Goal: Transaction & Acquisition: Book appointment/travel/reservation

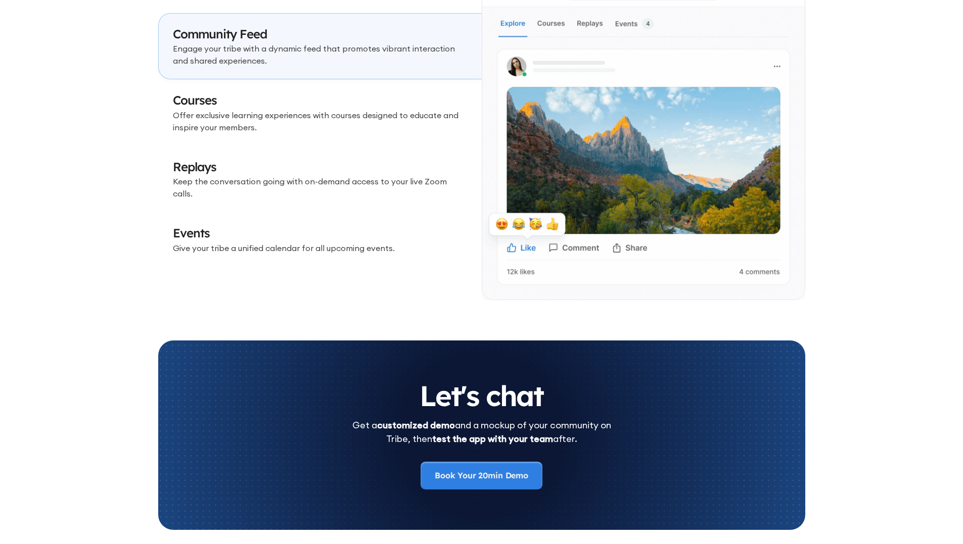
scroll to position [2932, 0]
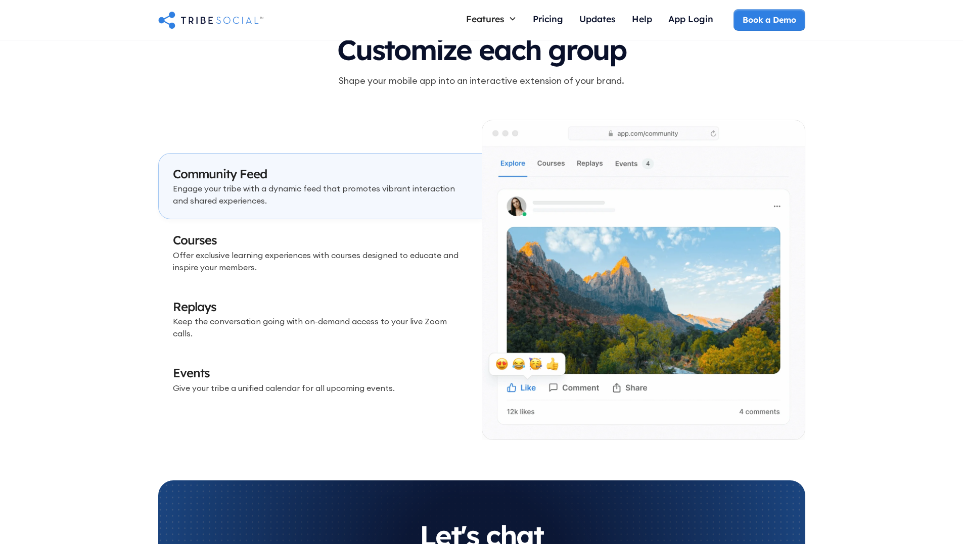
click at [279, 249] on h3 "Courses" at bounding box center [320, 240] width 295 height 17
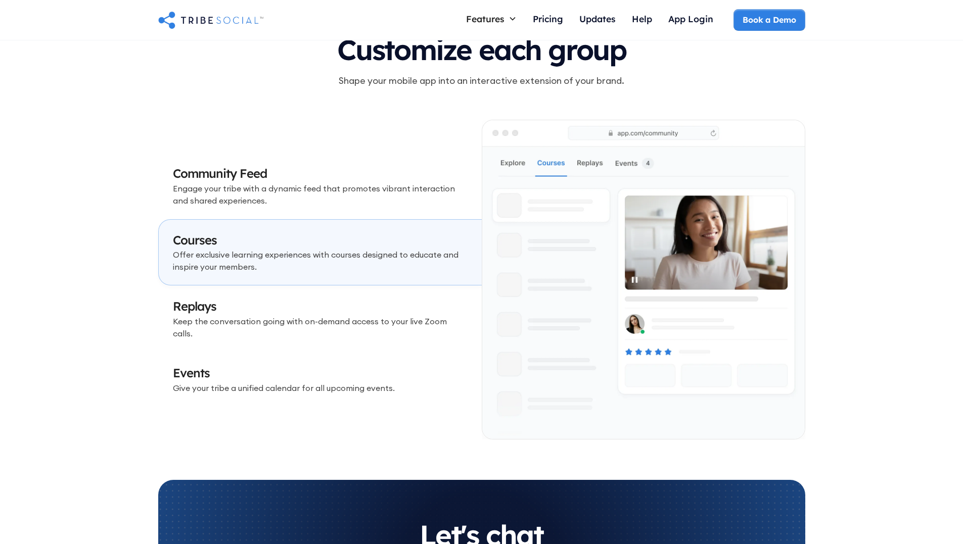
click at [266, 330] on p "Keep the conversation going with on-demand access to your live Zoom calls." at bounding box center [320, 327] width 295 height 24
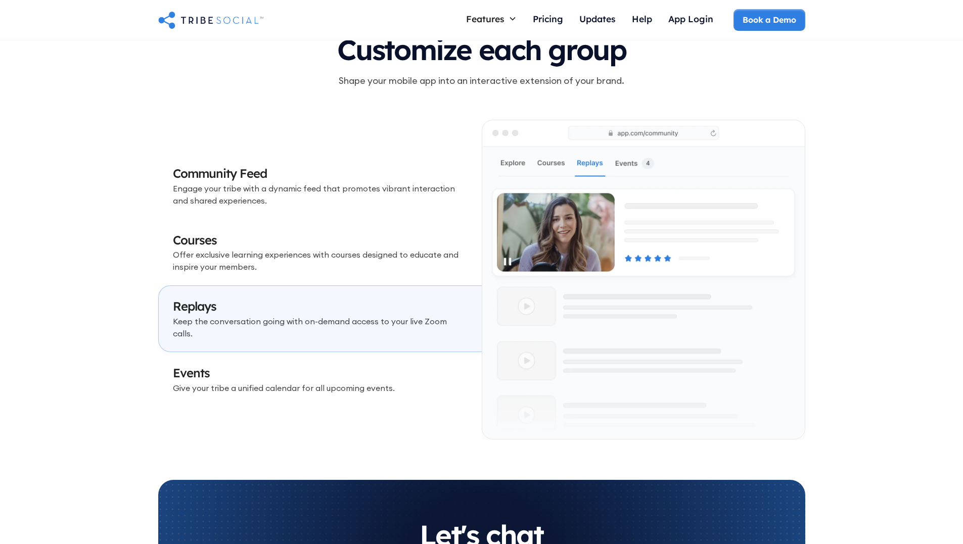
click at [260, 365] on h3 "Events" at bounding box center [320, 373] width 295 height 17
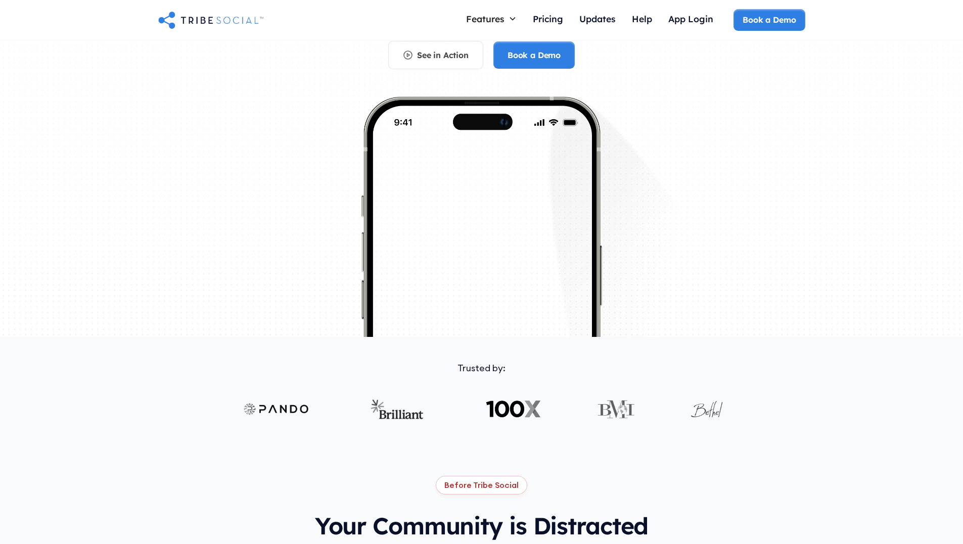
scroll to position [0, 0]
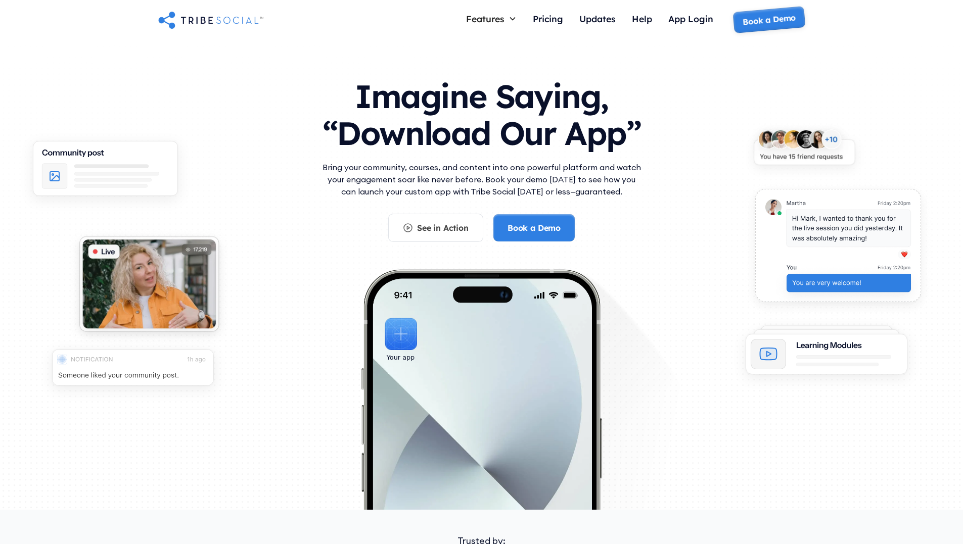
click at [769, 19] on link "Book a Demo" at bounding box center [769, 20] width 73 height 28
